Goal: Check status: Check status

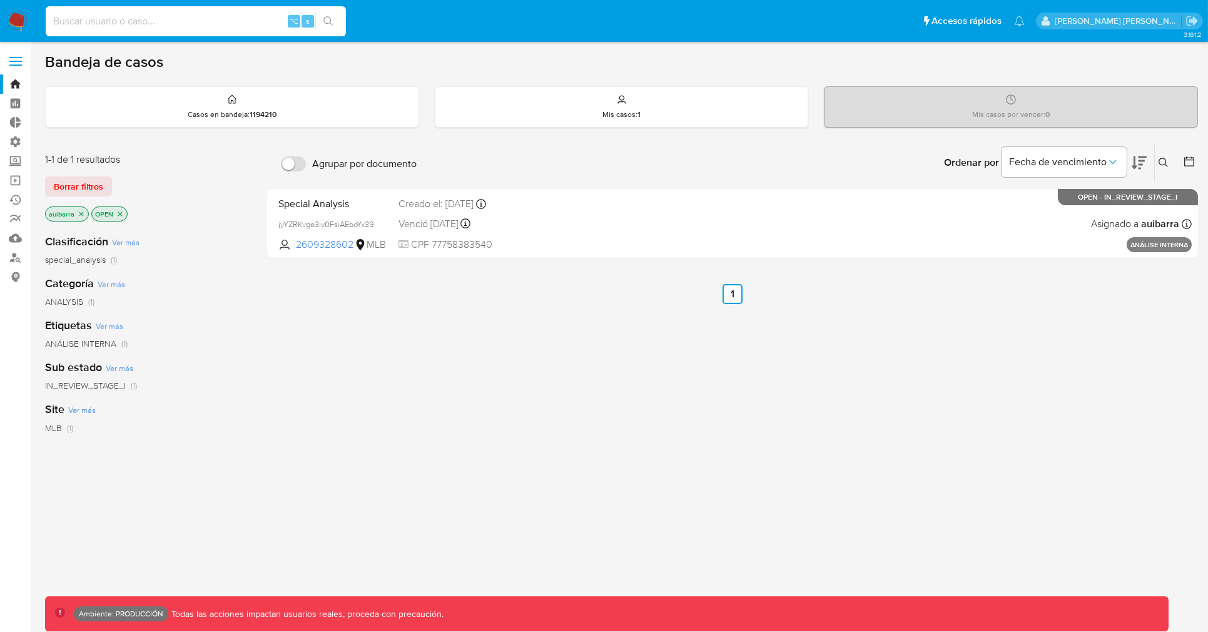
click at [182, 14] on input at bounding box center [196, 21] width 300 height 16
paste input "2352071450"
type input "2352071450"
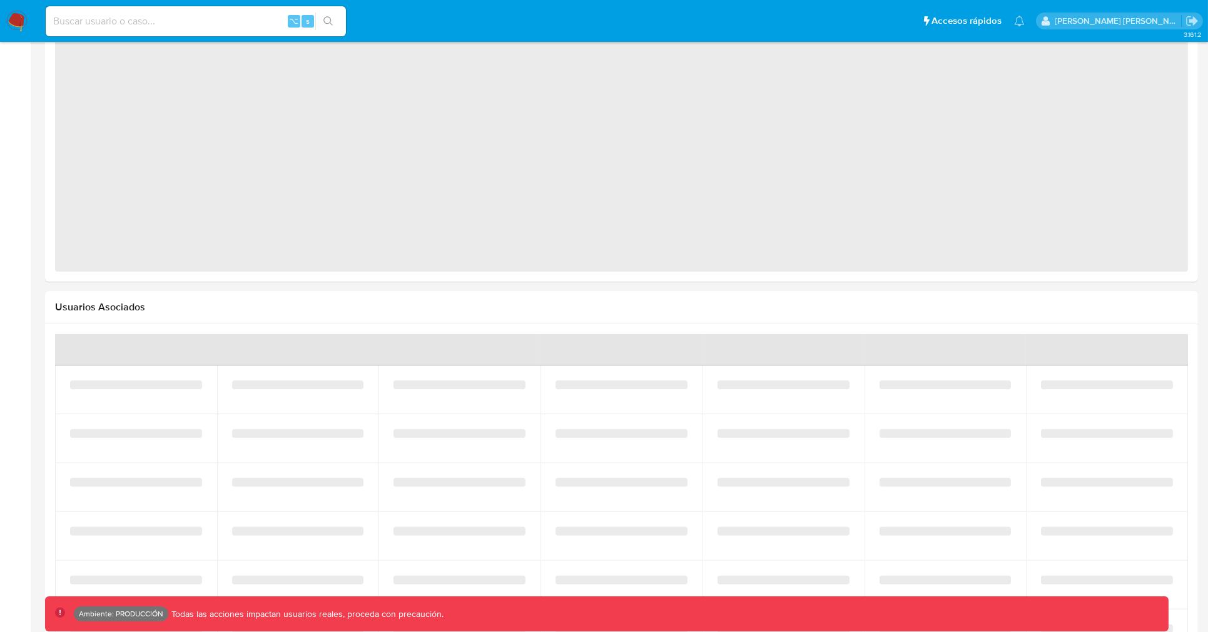
select select "10"
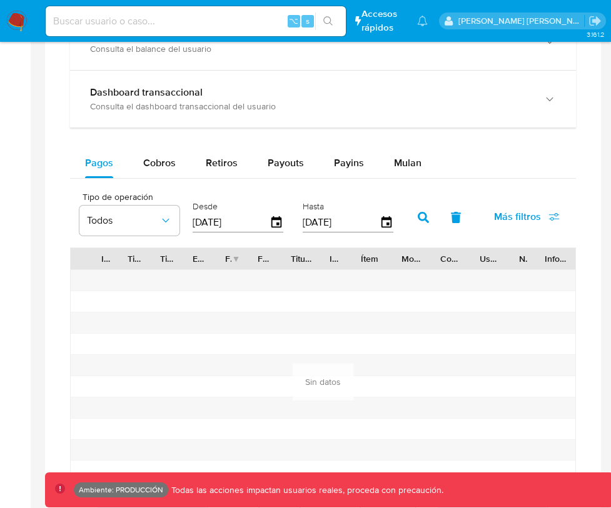
scroll to position [740, 0]
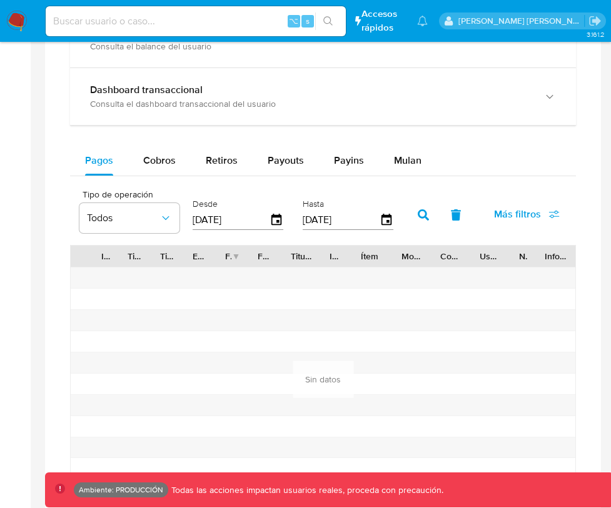
click at [280, 219] on icon "button" at bounding box center [277, 220] width 14 height 14
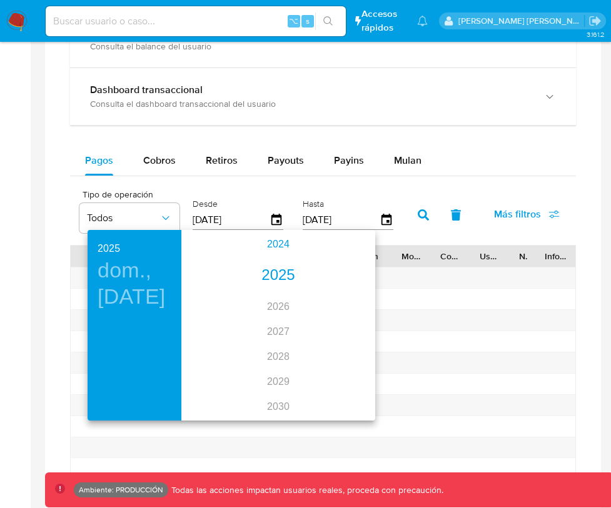
click at [278, 243] on div "2024" at bounding box center [278, 244] width 184 height 25
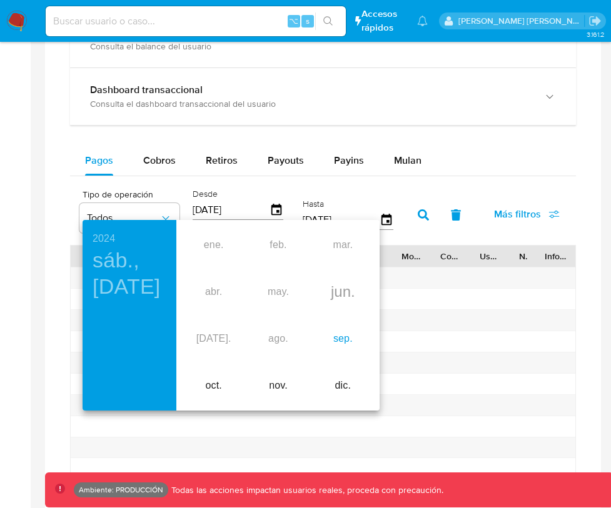
click at [337, 342] on div "sep." at bounding box center [343, 339] width 64 height 47
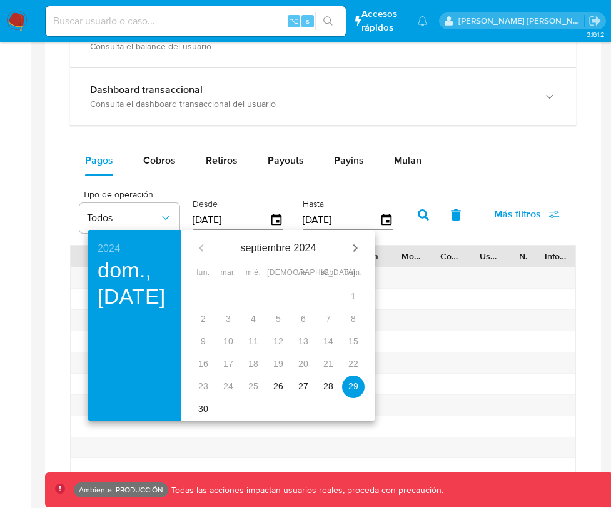
click at [282, 388] on p "26" at bounding box center [278, 386] width 10 height 13
type input "[DATE]"
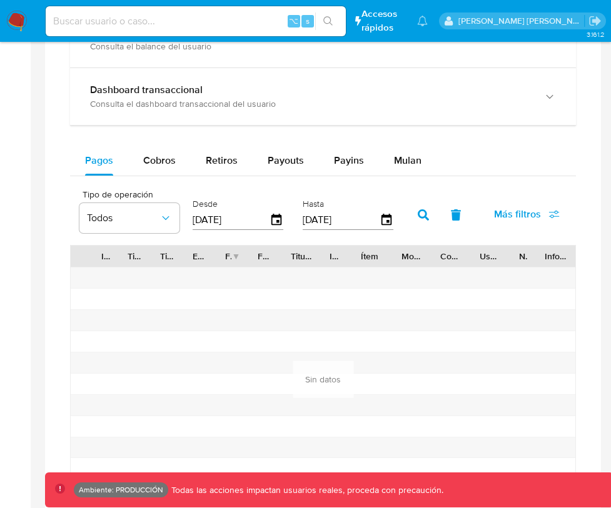
click at [426, 221] on icon "button" at bounding box center [423, 214] width 11 height 11
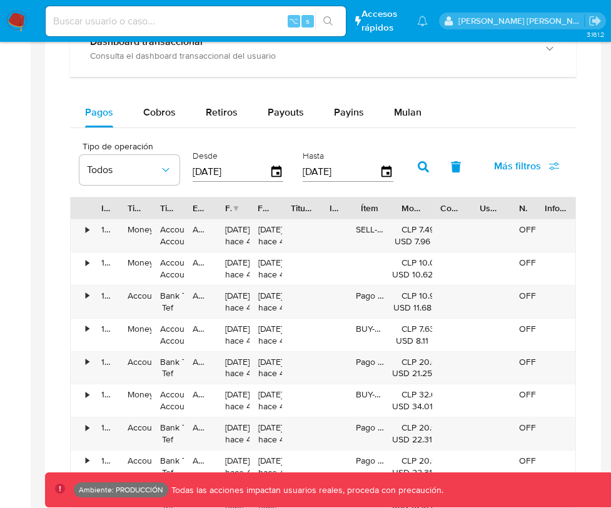
scroll to position [798, 0]
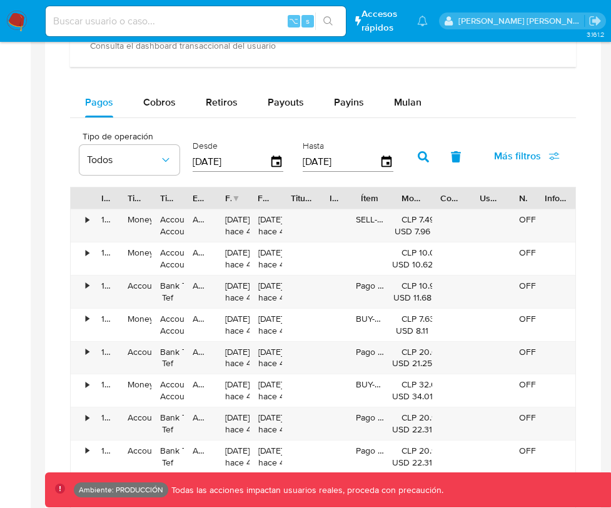
click at [86, 221] on div "•" at bounding box center [87, 220] width 3 height 12
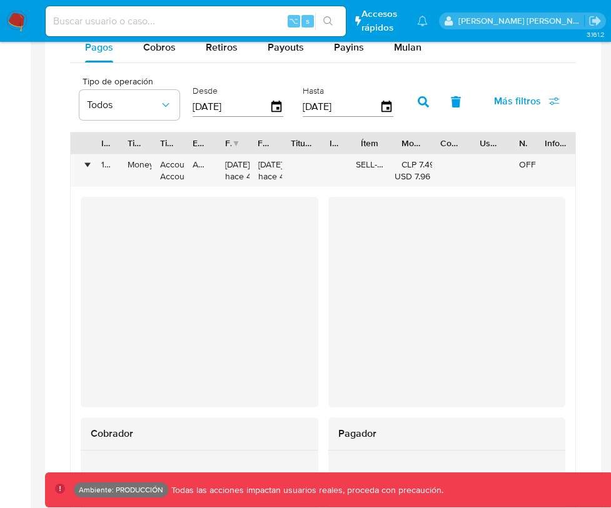
scroll to position [1024, 0]
